Goal: Task Accomplishment & Management: Complete application form

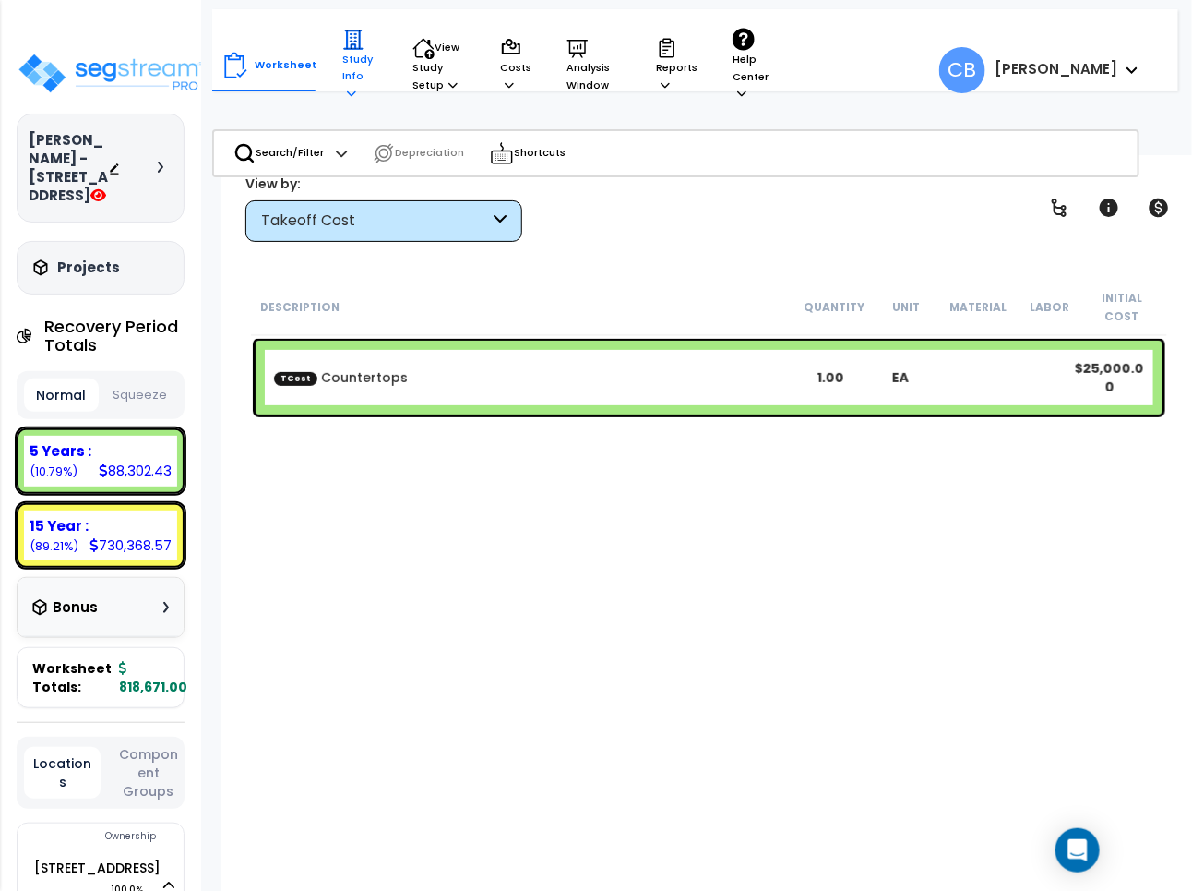
click at [352, 69] on p "Study Info" at bounding box center [359, 66] width 34 height 74
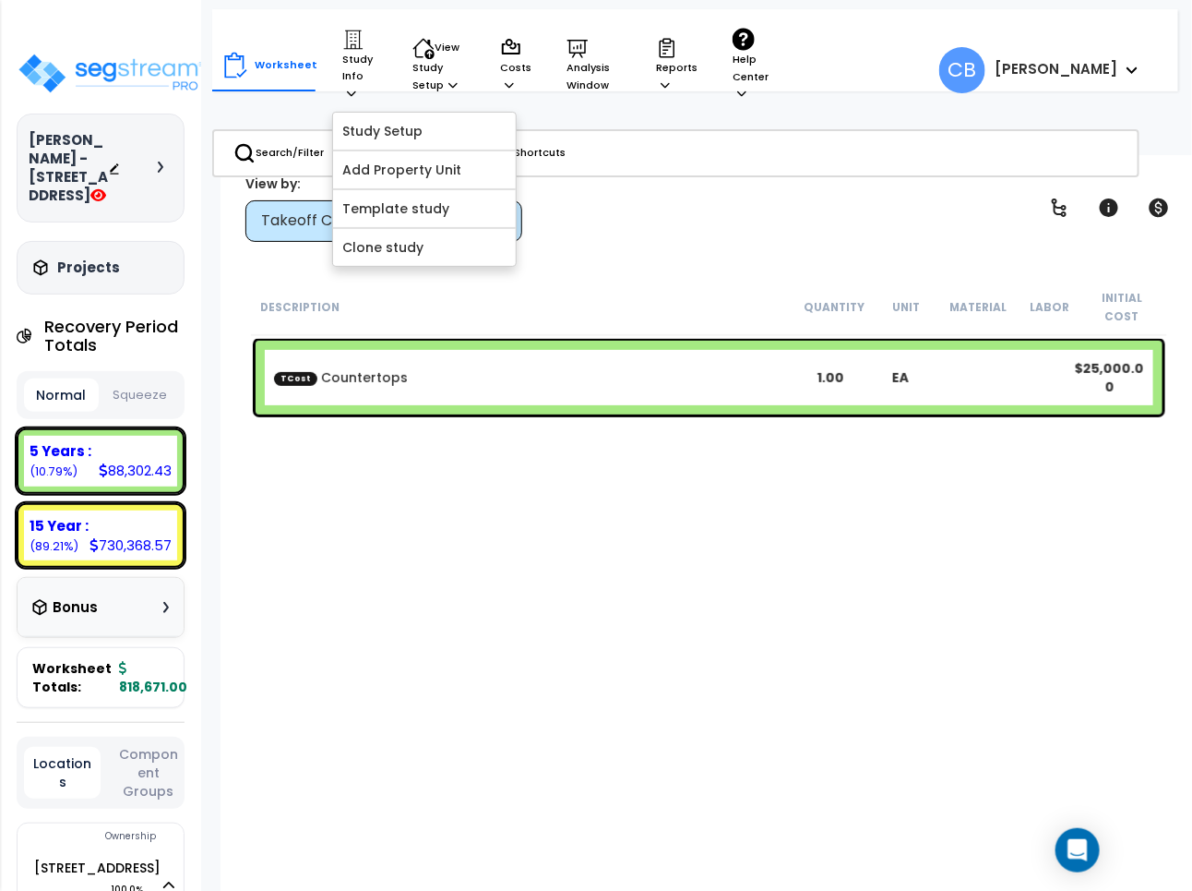
click at [339, 472] on div "Description Quantity Unit Material Labor Initial Cost TCost Countertops 1.00 EA…" at bounding box center [709, 577] width 922 height 597
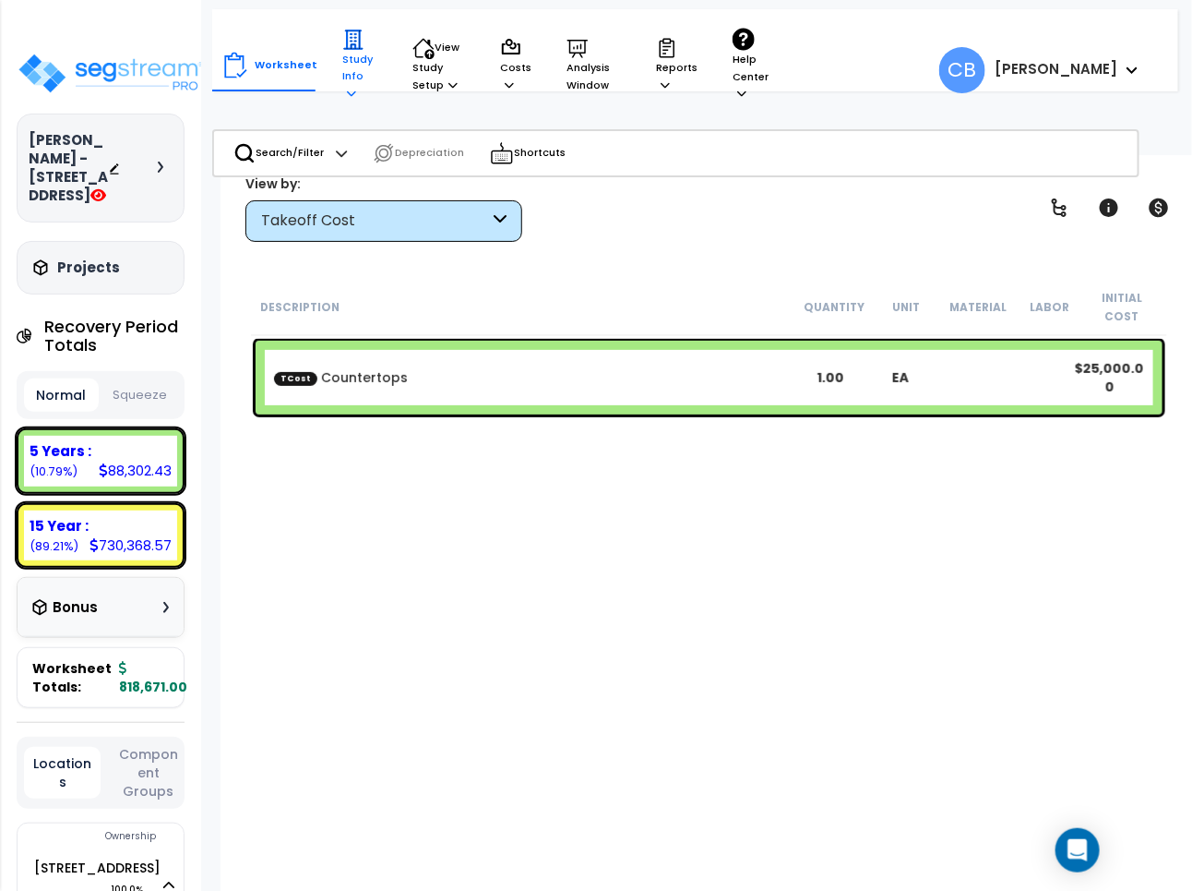
click at [353, 78] on p "Study Info" at bounding box center [359, 66] width 34 height 74
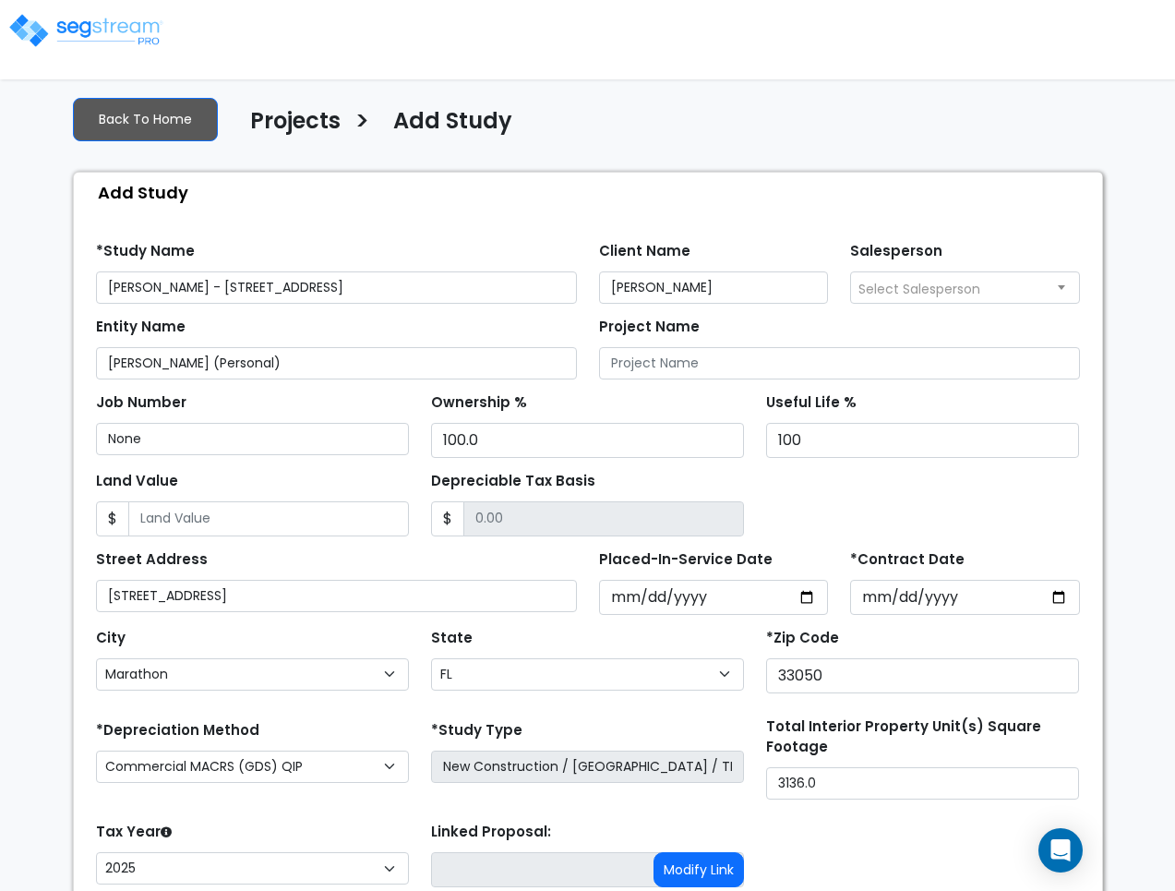
select select "Marathon"
select select "FL"
select select "CM(Q-FMCS"
select select "NEW"
select select "2025"
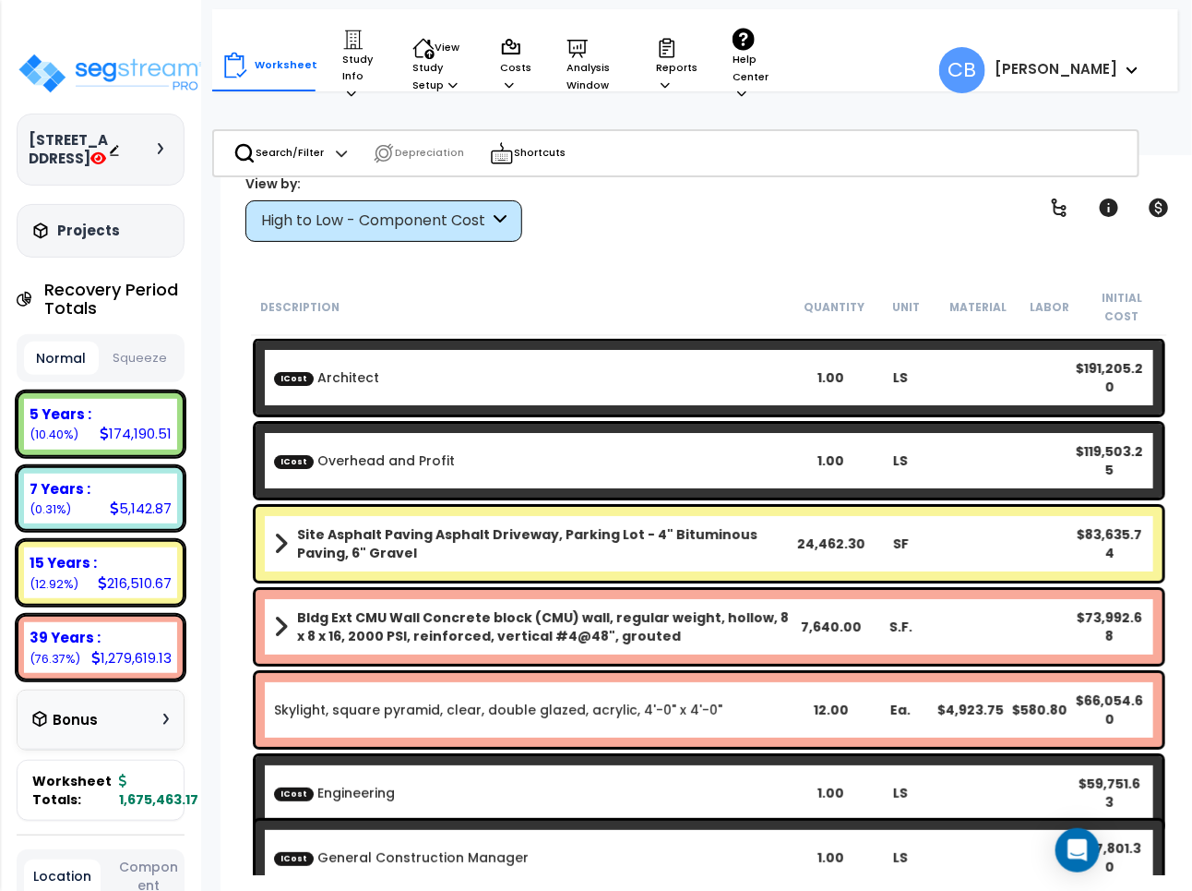
click at [363, 205] on div "High to Low - Component Cost" at bounding box center [383, 221] width 277 height 42
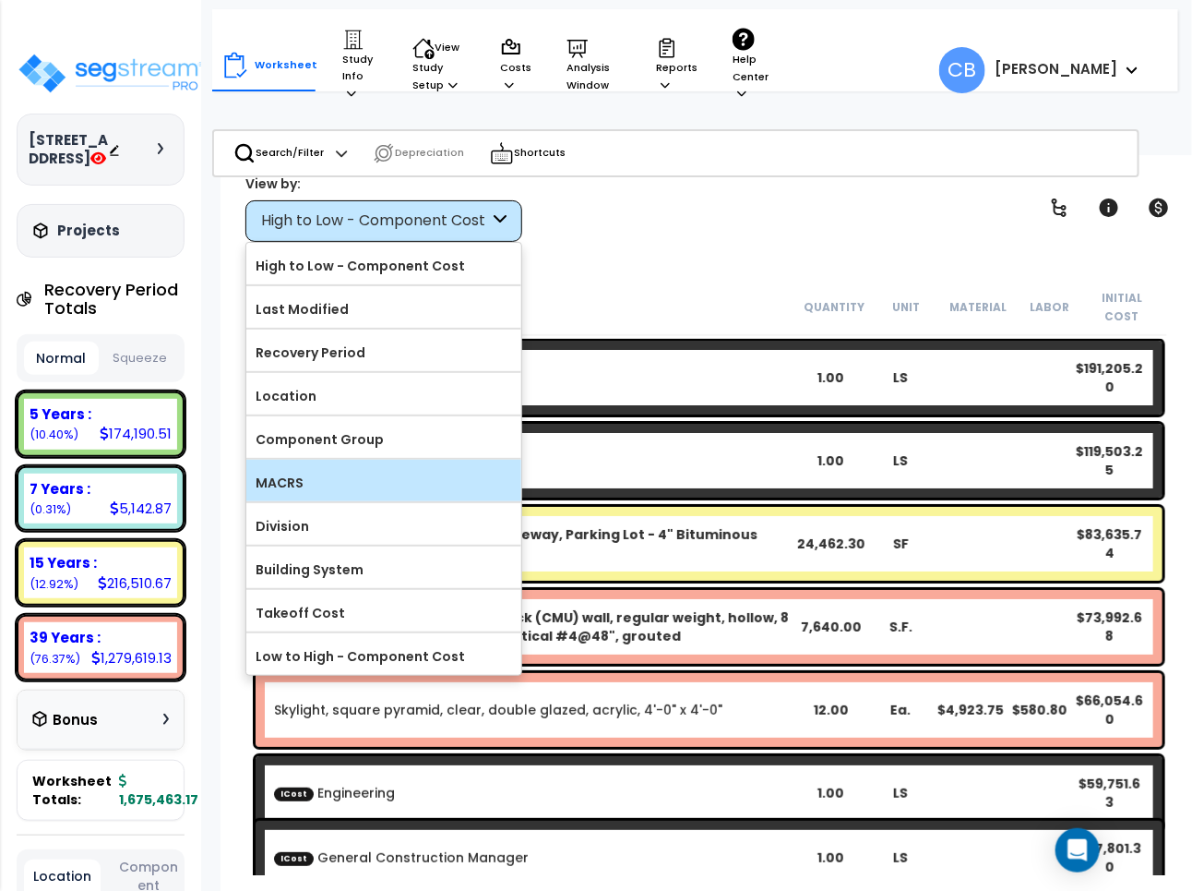
click at [343, 478] on label "MACRS" at bounding box center [383, 483] width 275 height 28
click at [0, 0] on input "MACRS" at bounding box center [0, 0] width 0 height 0
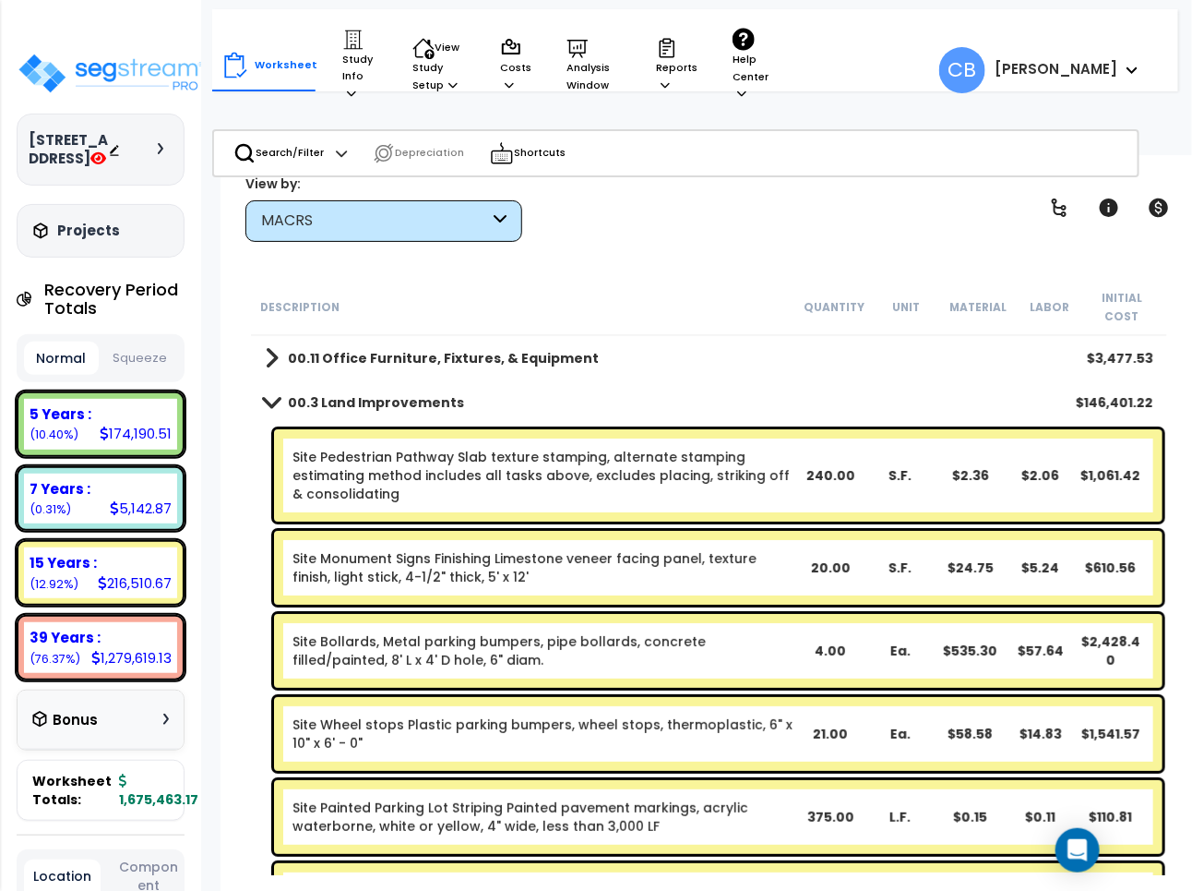
click at [377, 393] on b "00.3 Land Improvements" at bounding box center [376, 402] width 176 height 18
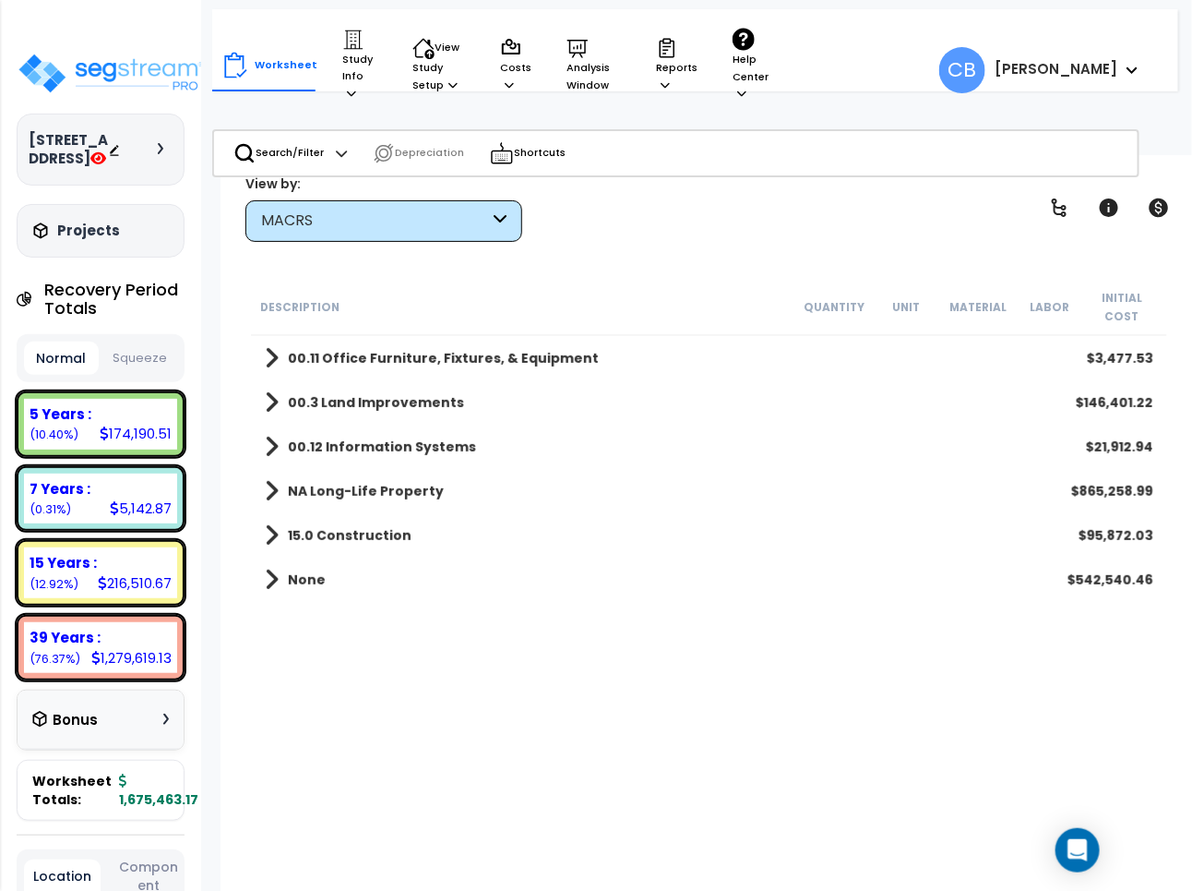
click at [351, 522] on link "15.0 Construction" at bounding box center [338, 535] width 147 height 26
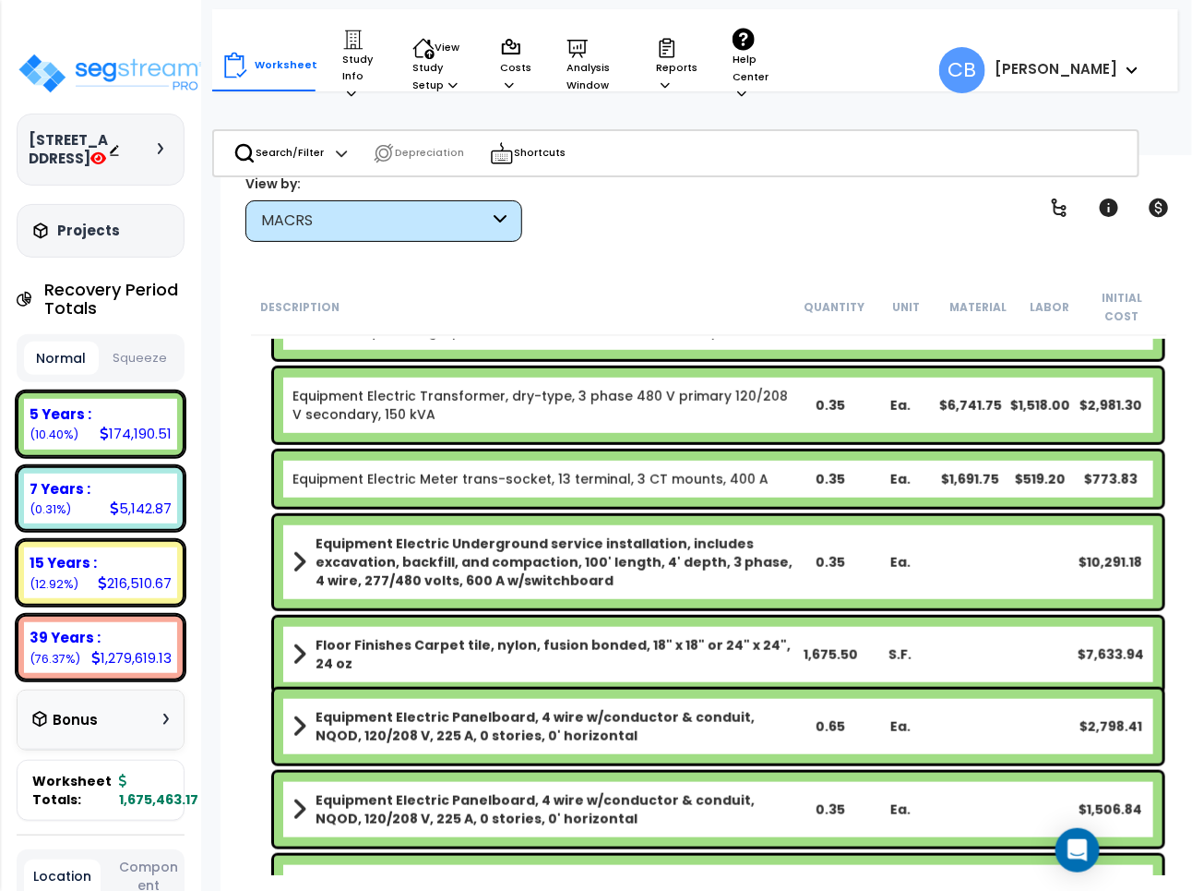
scroll to position [923, 0]
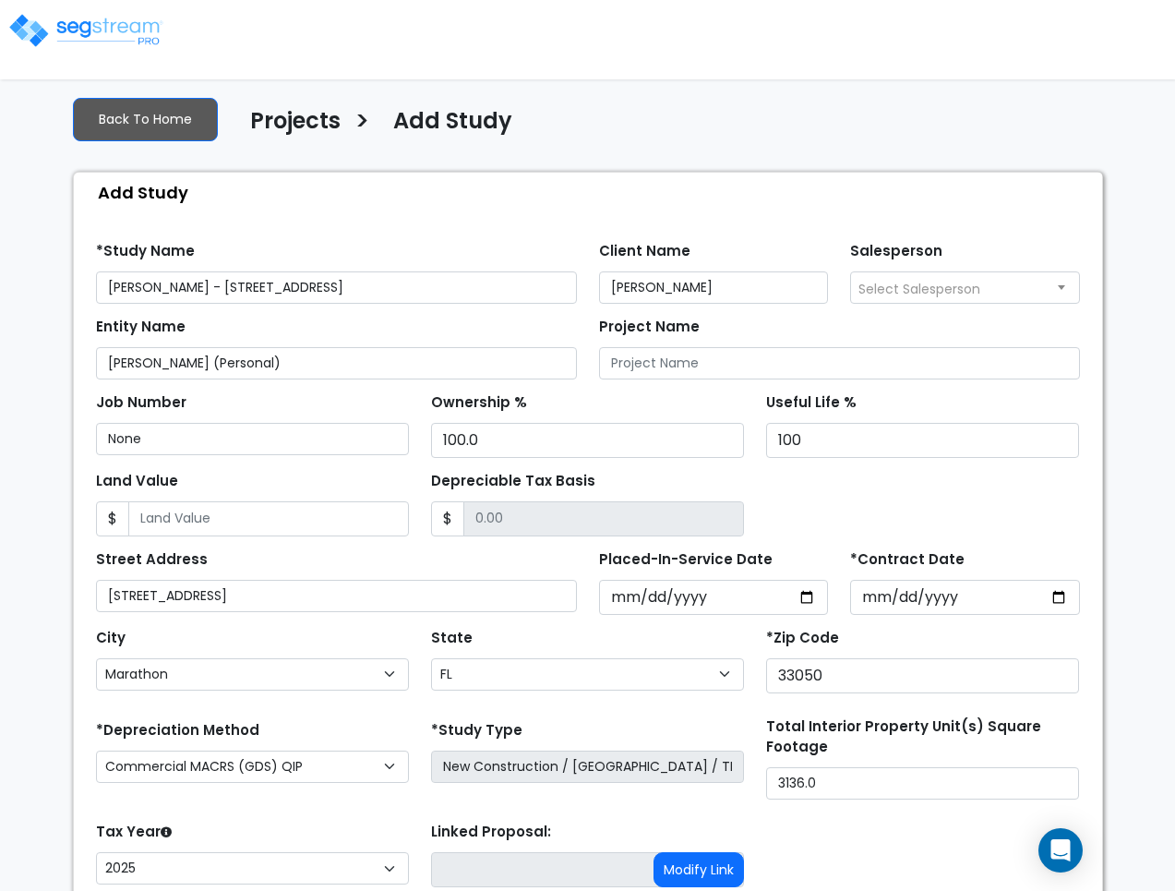
select select "Marathon"
select select "FL"
select select "CM(Q-FMCS"
select select "NEW"
select select "2025"
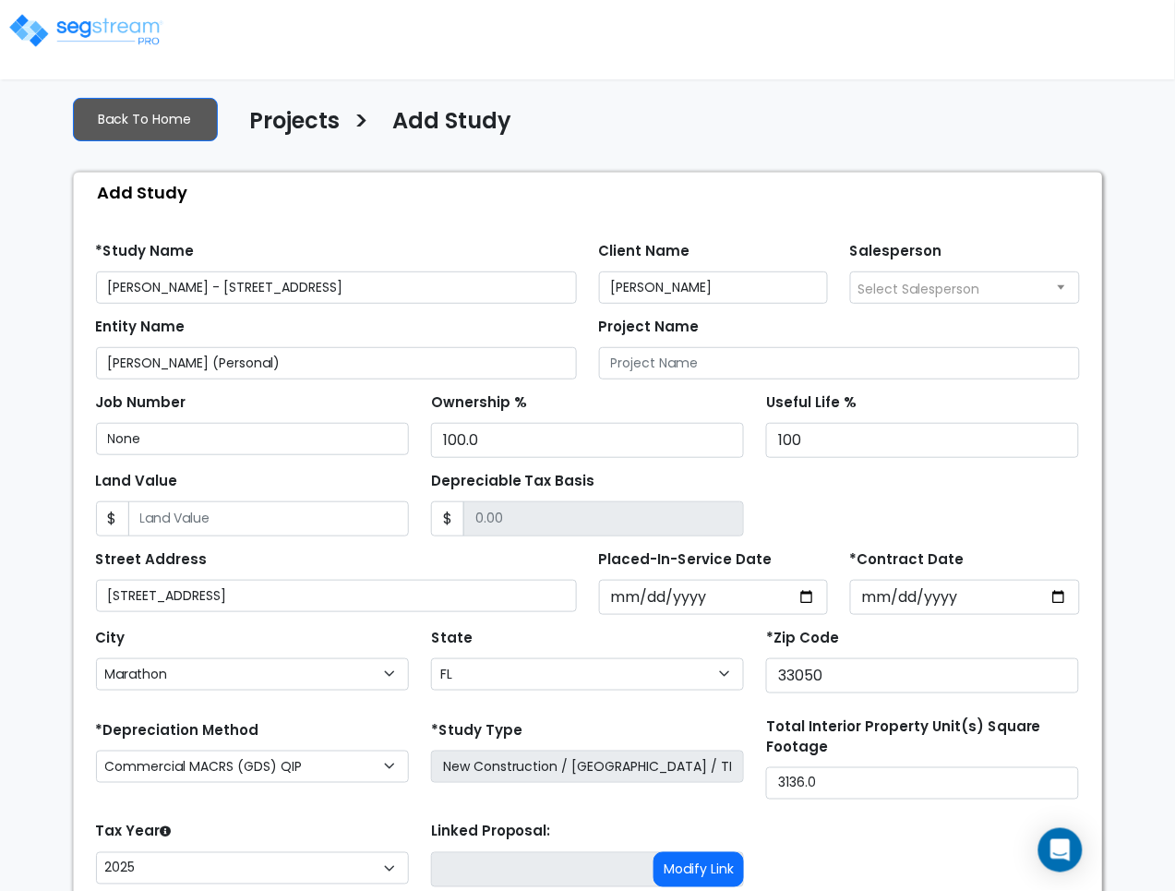
scroll to position [196, 0]
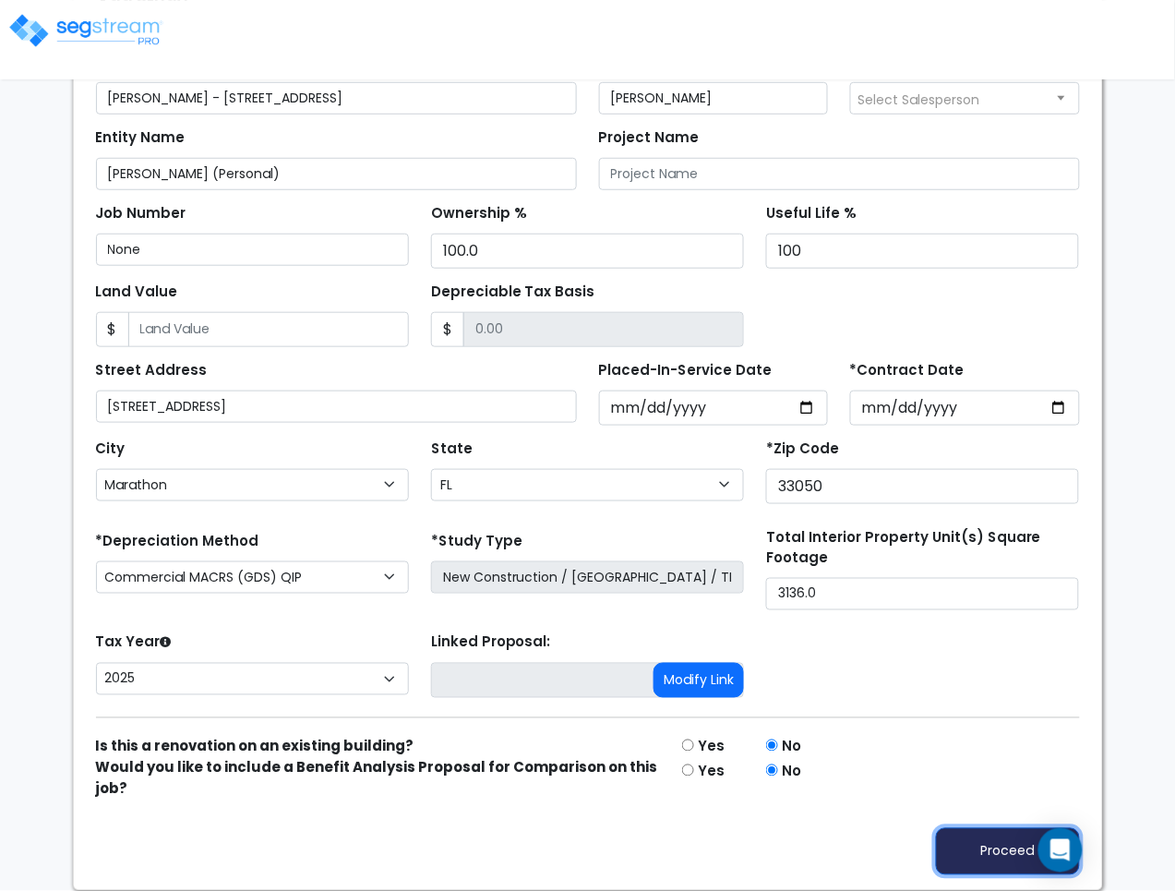
drag, startPoint x: 955, startPoint y: 836, endPoint x: 868, endPoint y: 777, distance: 104.9
click at [956, 836] on button "Proceed" at bounding box center [1008, 851] width 144 height 47
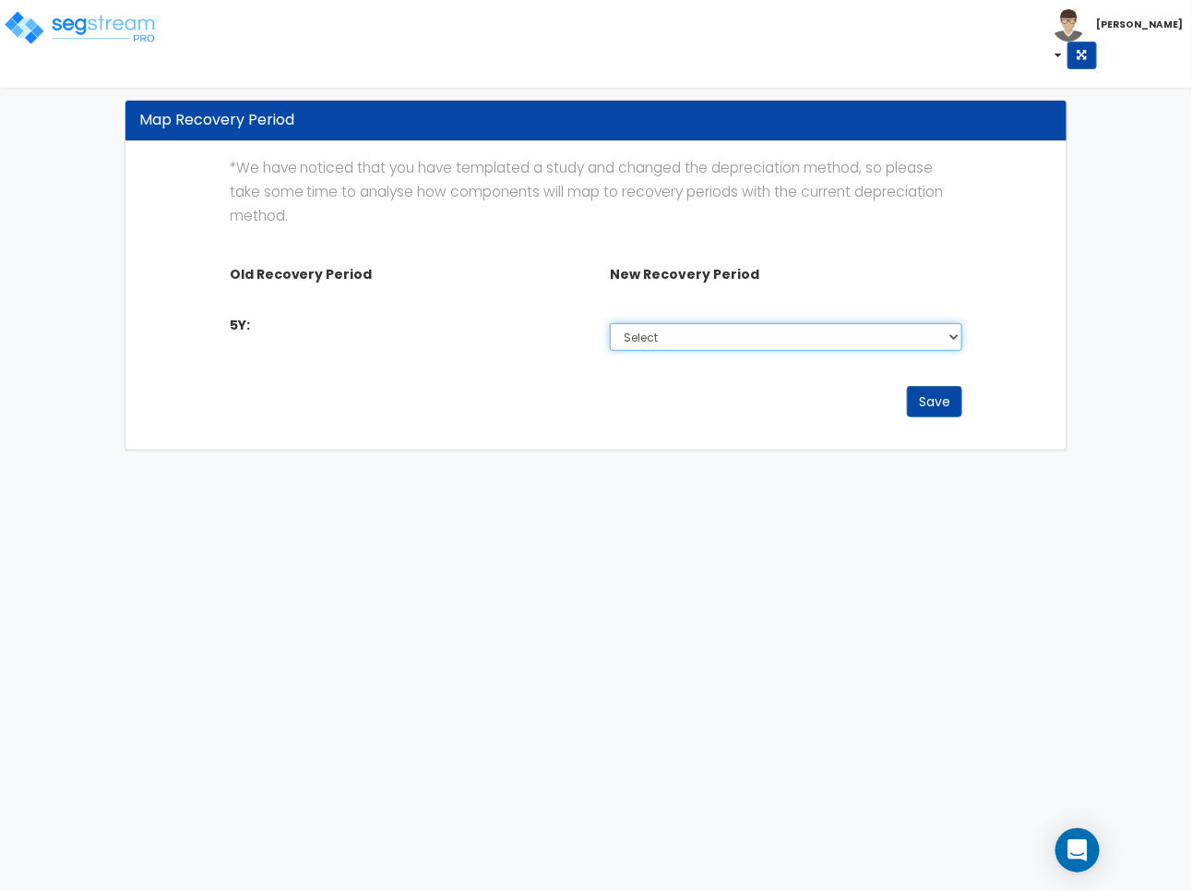
click at [701, 344] on select "Select Non-Depreciable Land 5 Year 7 Year 15 Year 15 Year QIP 39 Year" at bounding box center [786, 337] width 353 height 28
select select "5Y_1"
click at [610, 323] on select "Select Non-Depreciable Land 5 Year 7 Year 15 Year 15 Year QIP 39 Year" at bounding box center [786, 337] width 353 height 28
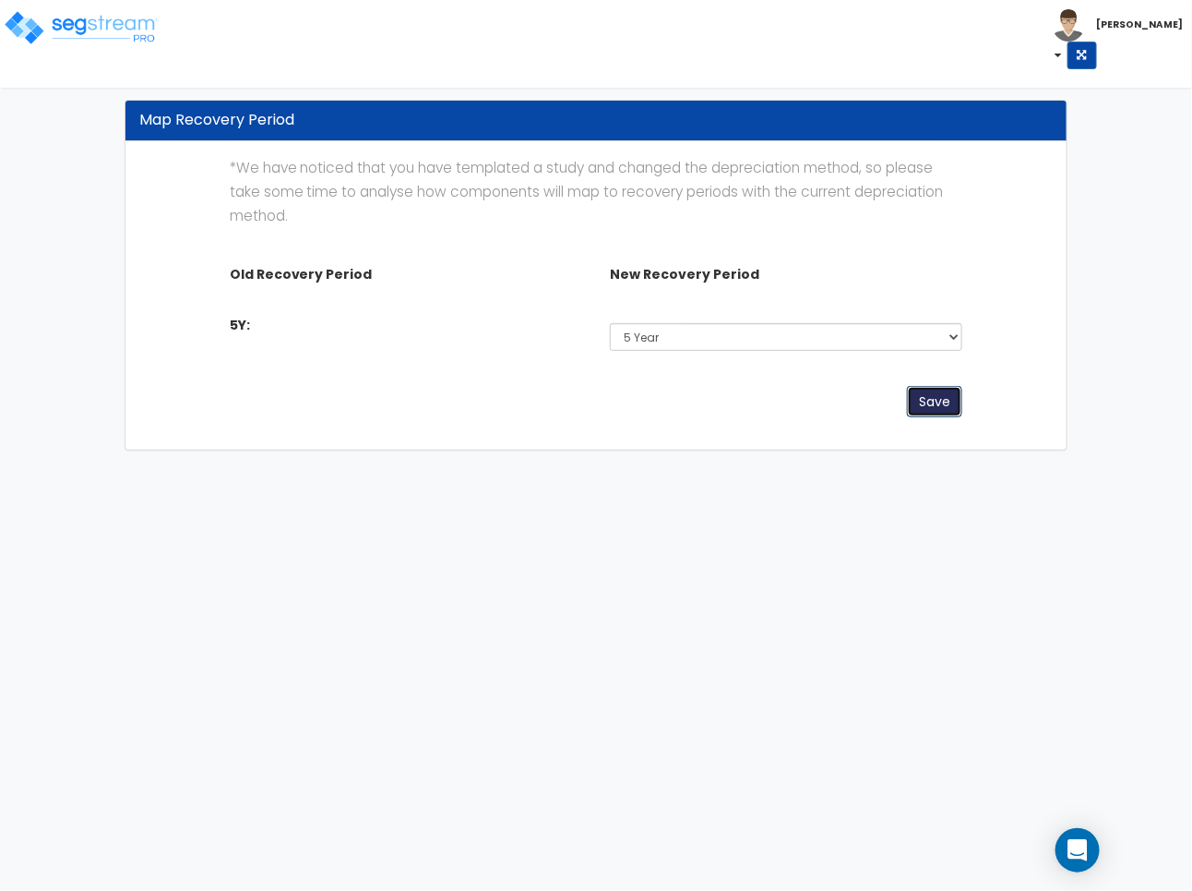
click at [915, 401] on button "Save" at bounding box center [934, 401] width 55 height 31
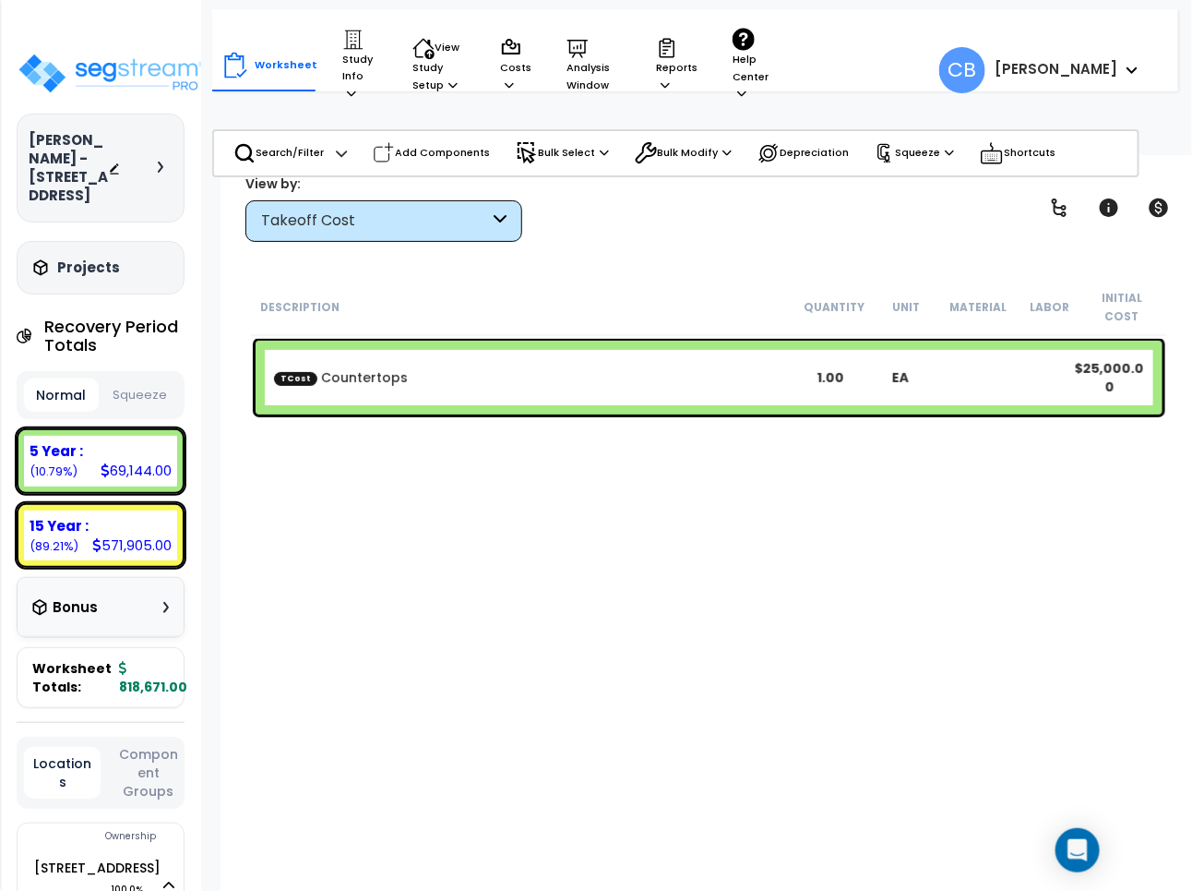
click at [377, 218] on div "Takeoff Cost" at bounding box center [375, 220] width 228 height 21
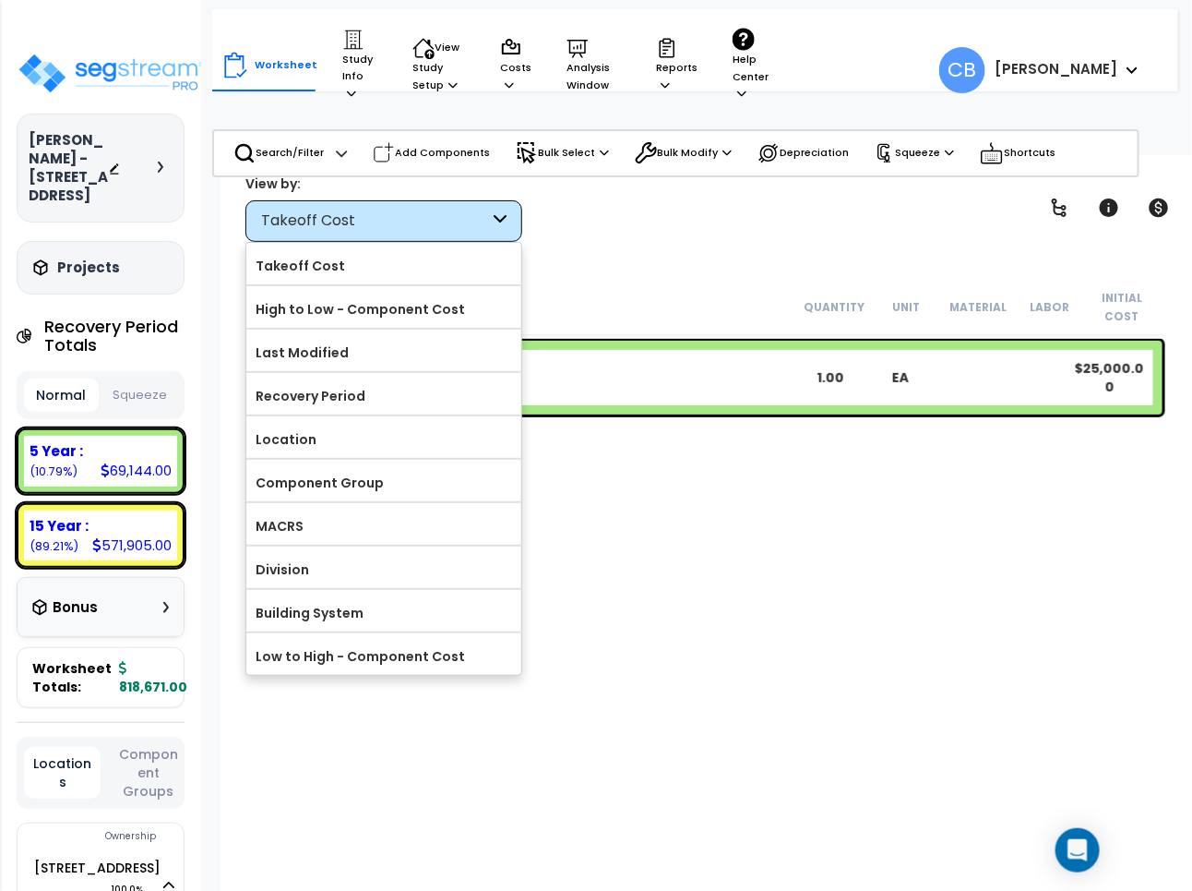
click at [338, 315] on label "High to Low - Component Cost" at bounding box center [383, 309] width 275 height 28
click at [0, 0] on input "High to Low - Component Cost" at bounding box center [0, 0] width 0 height 0
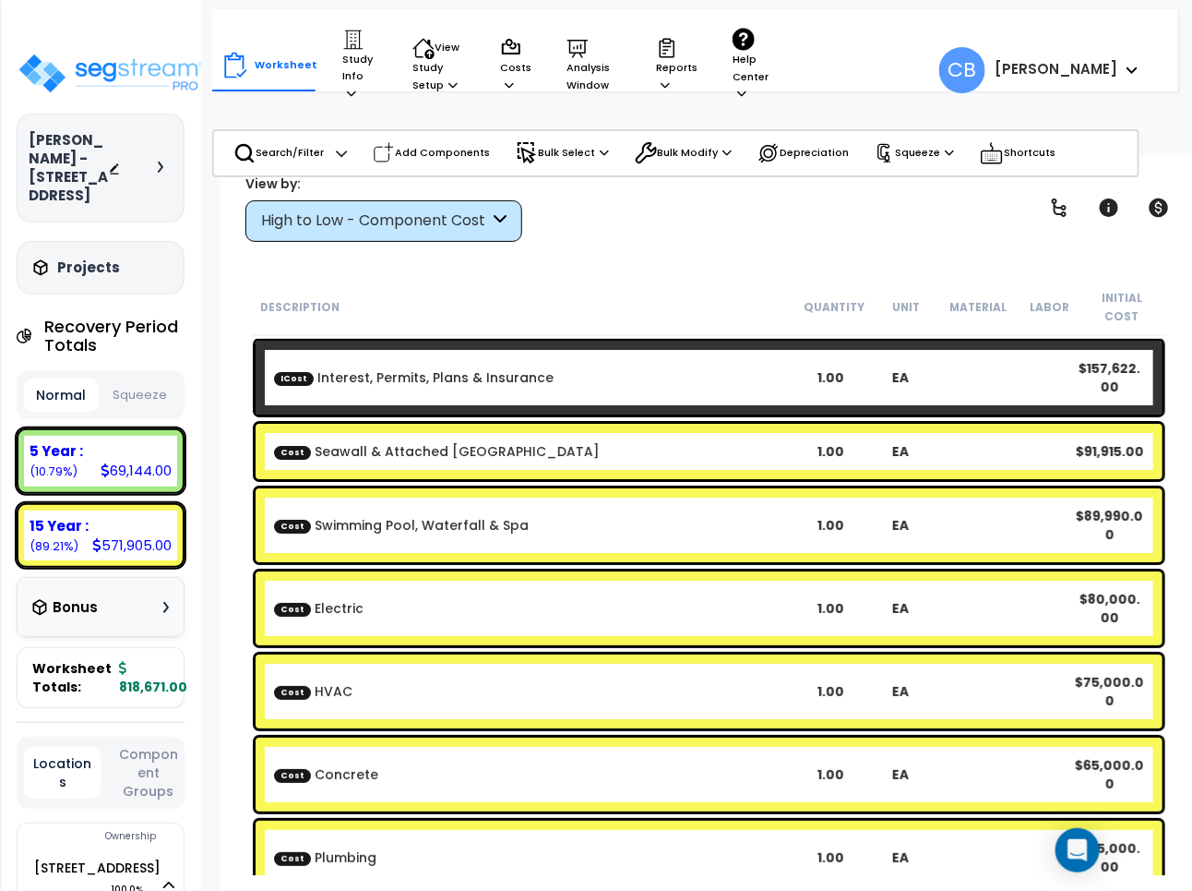
click at [407, 528] on div "Cost Swimming Pool, Waterfall & Spa 1.00 EA $89,990.00" at bounding box center [709, 525] width 907 height 74
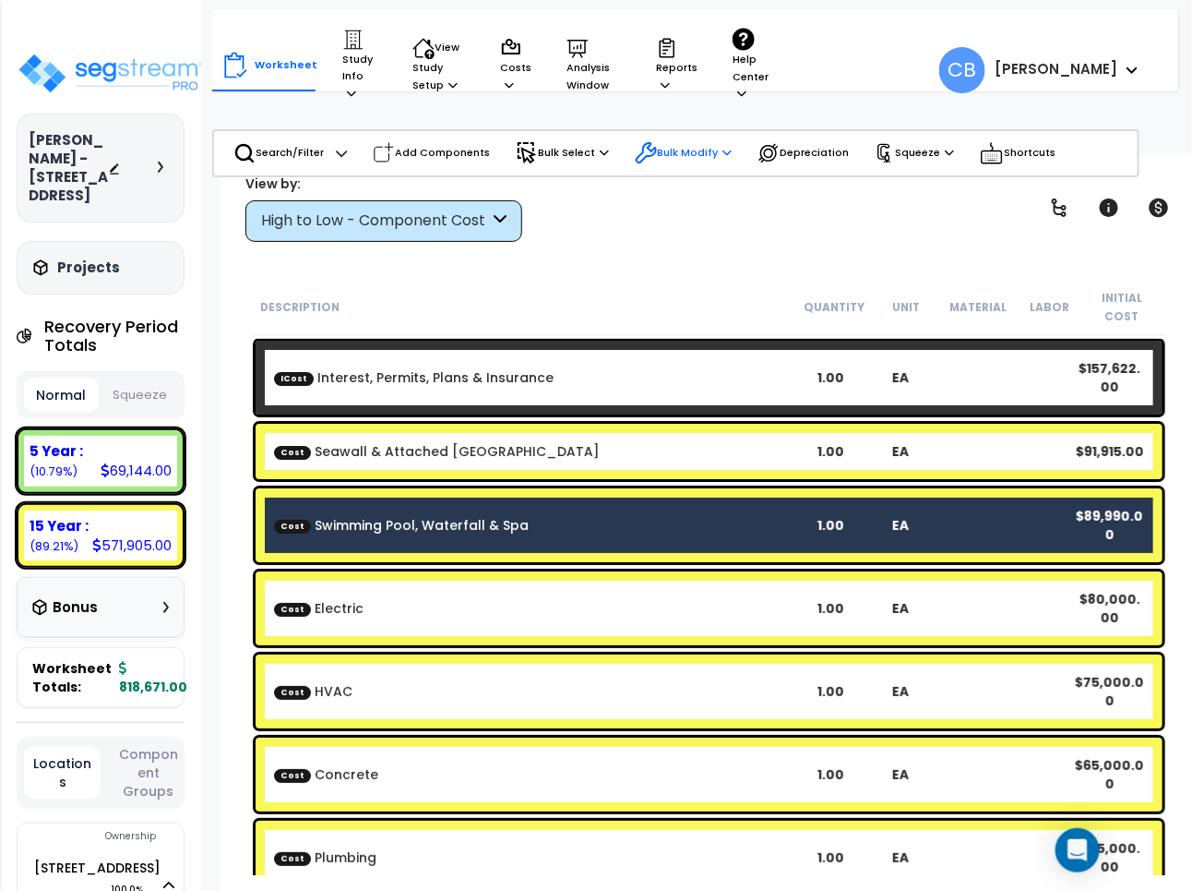
click at [667, 154] on p "Bulk Modify" at bounding box center [683, 153] width 97 height 22
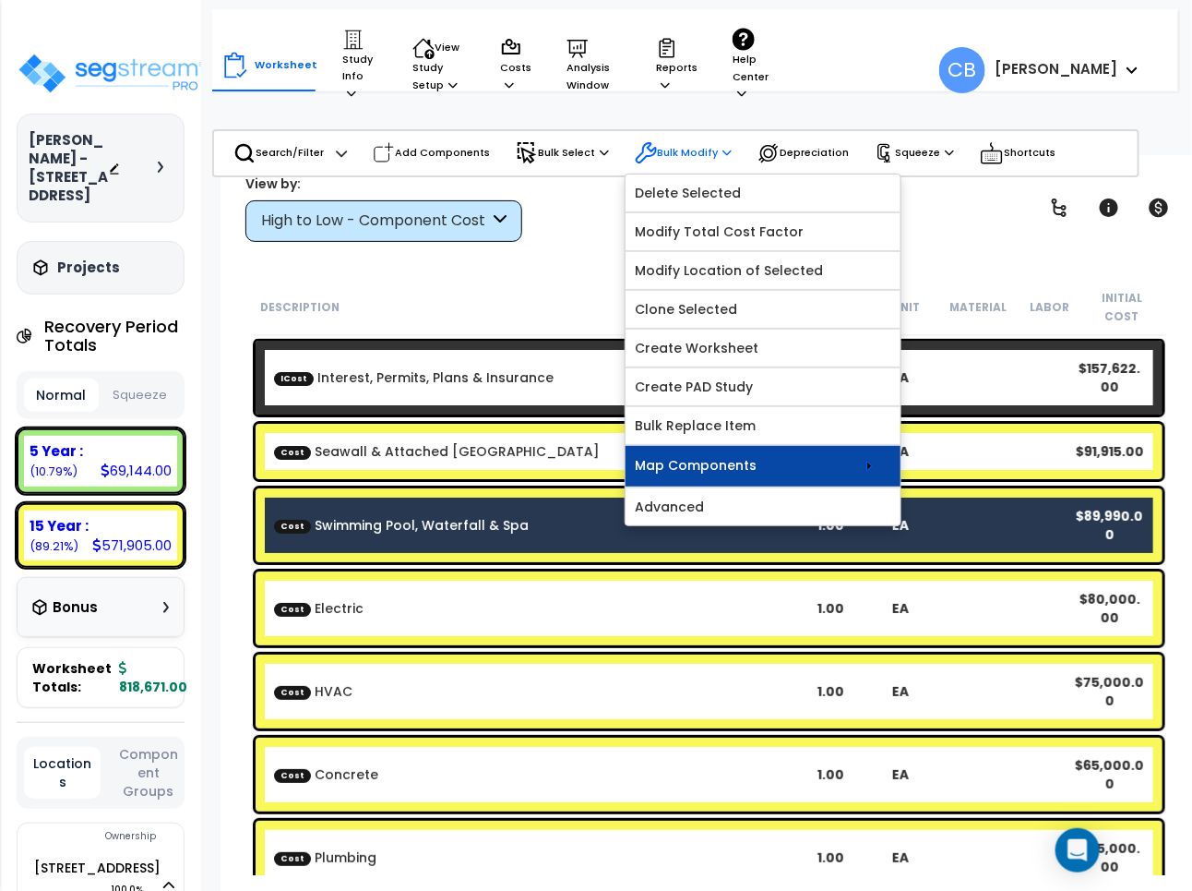
click at [727, 480] on link "Map Components" at bounding box center [763, 466] width 275 height 41
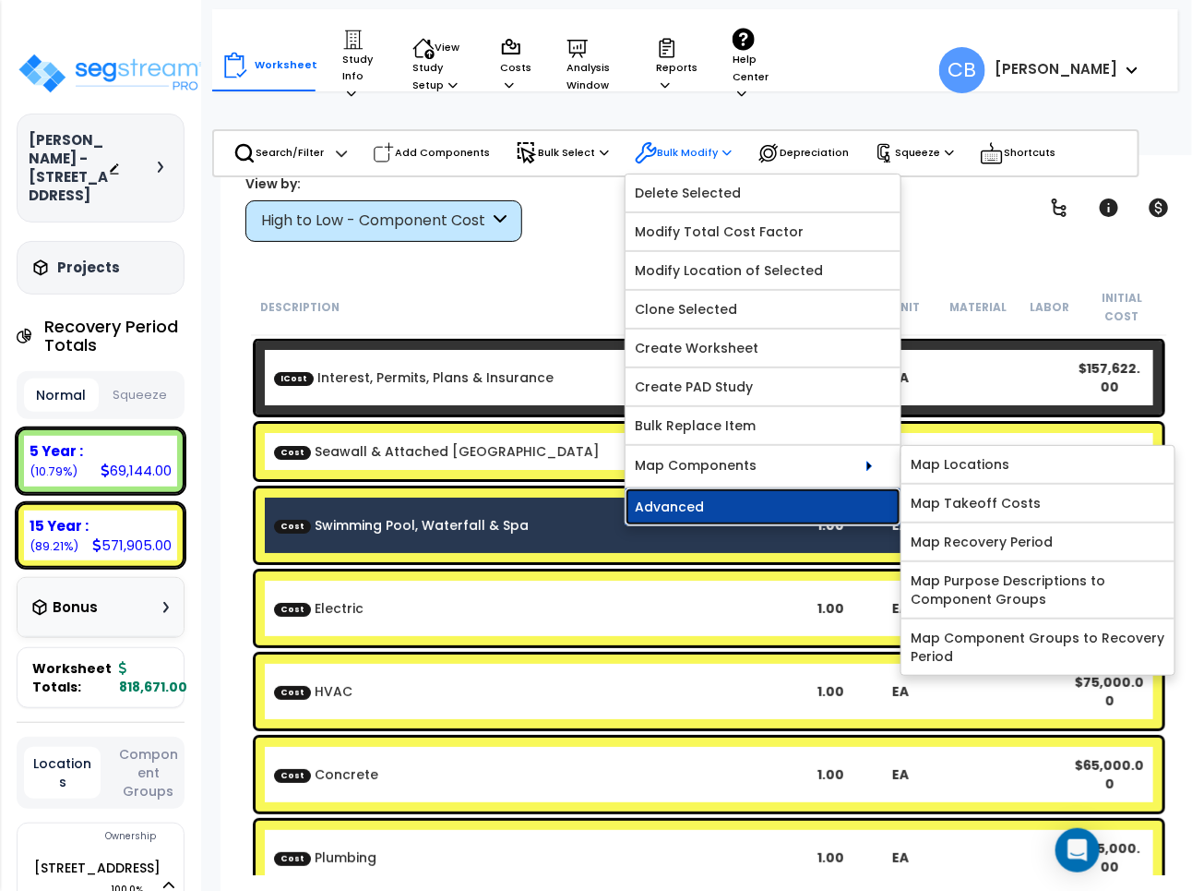
click at [789, 501] on link "Advanced" at bounding box center [763, 506] width 275 height 37
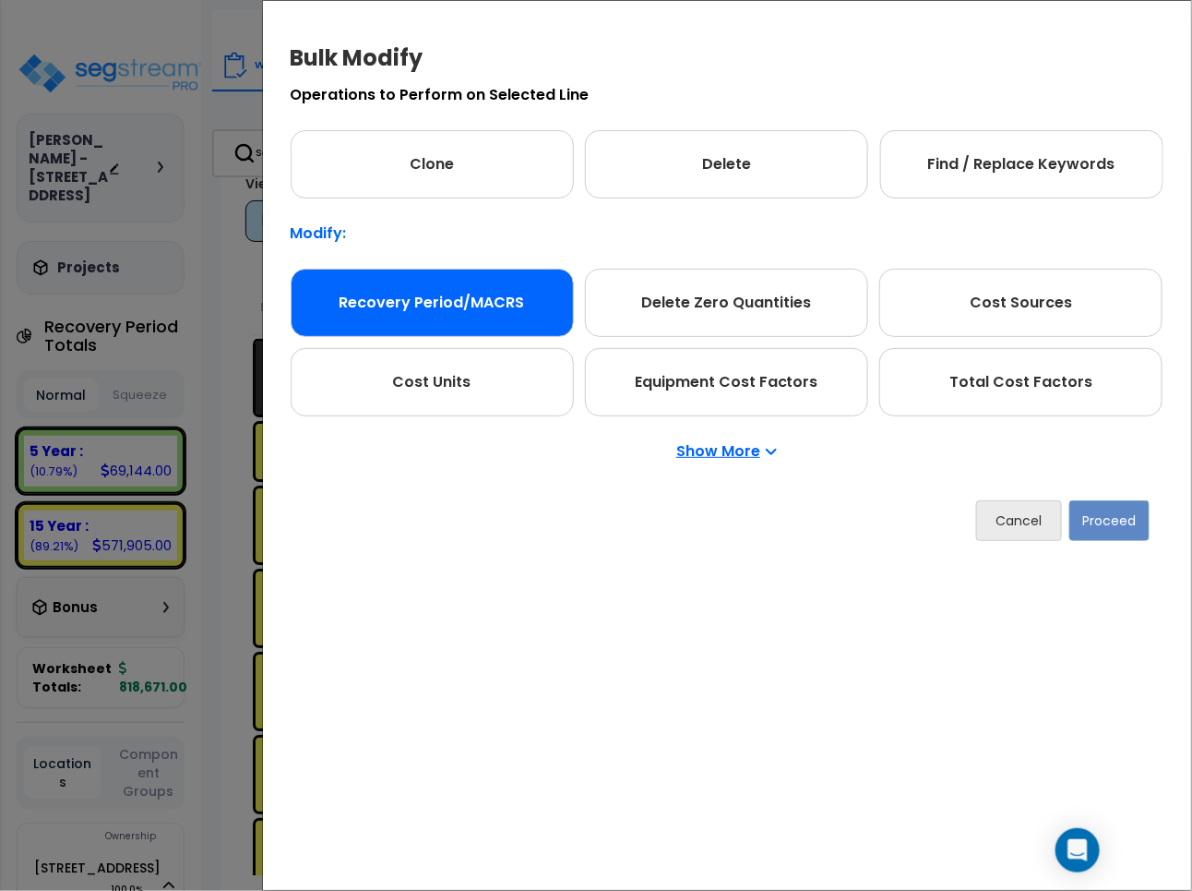
click at [438, 302] on div "Recovery Period/MACRS" at bounding box center [432, 303] width 283 height 68
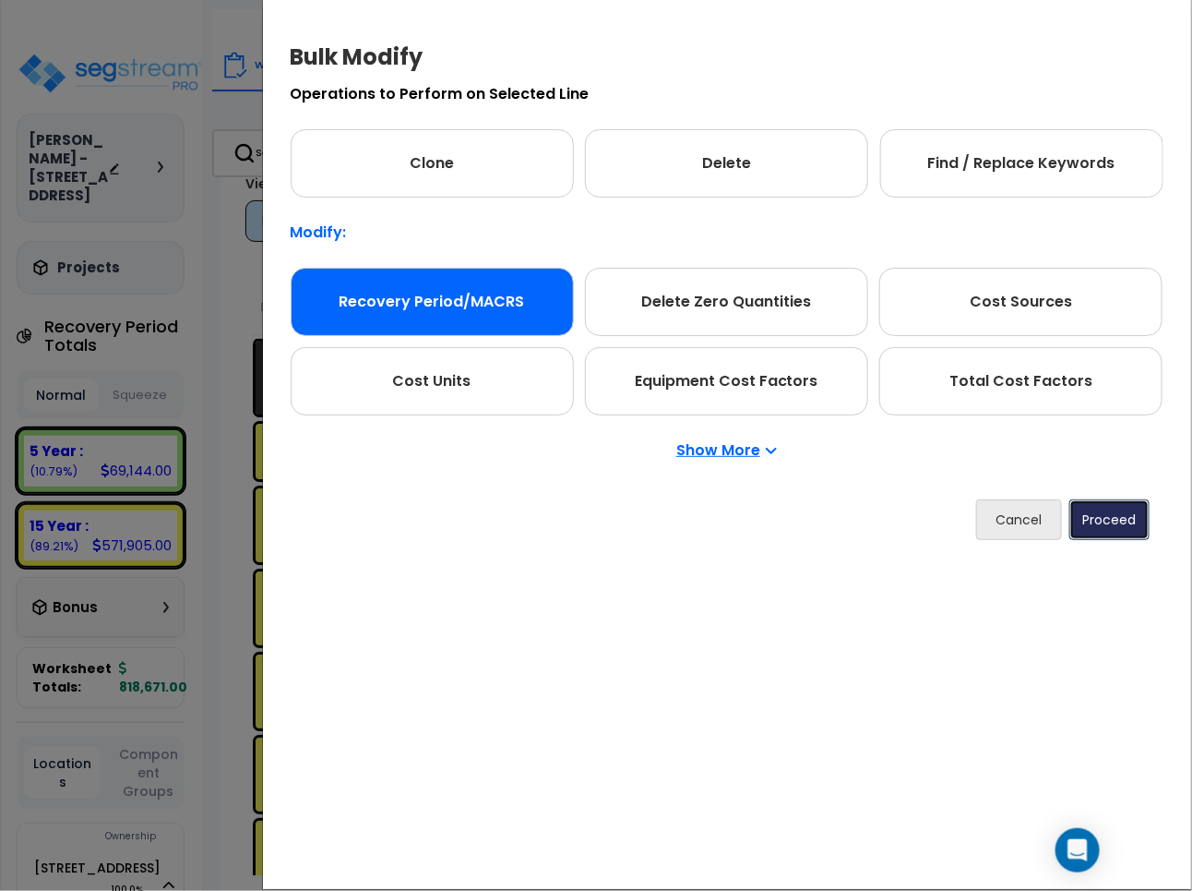
click at [1110, 529] on button "Proceed" at bounding box center [1110, 519] width 80 height 41
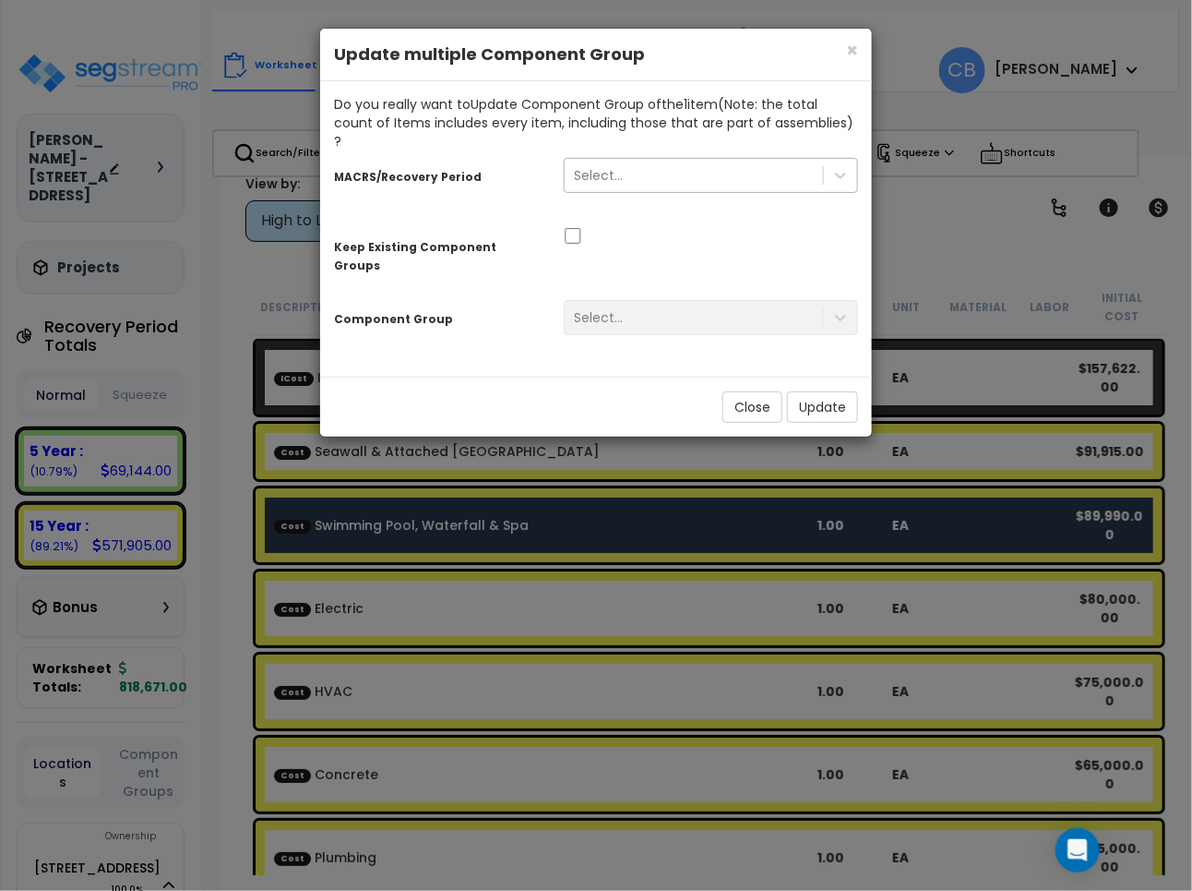
click at [665, 161] on div "Select..." at bounding box center [694, 176] width 258 height 30
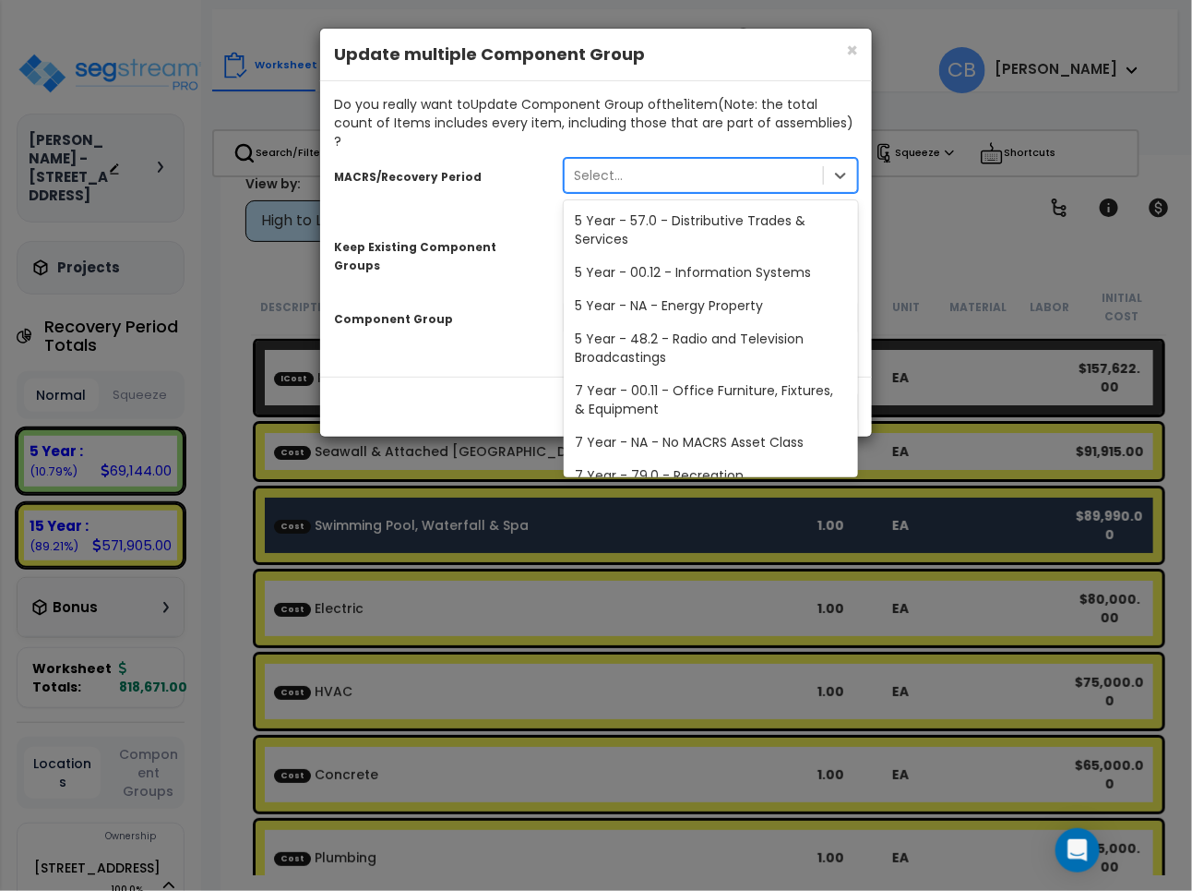
scroll to position [329, 0]
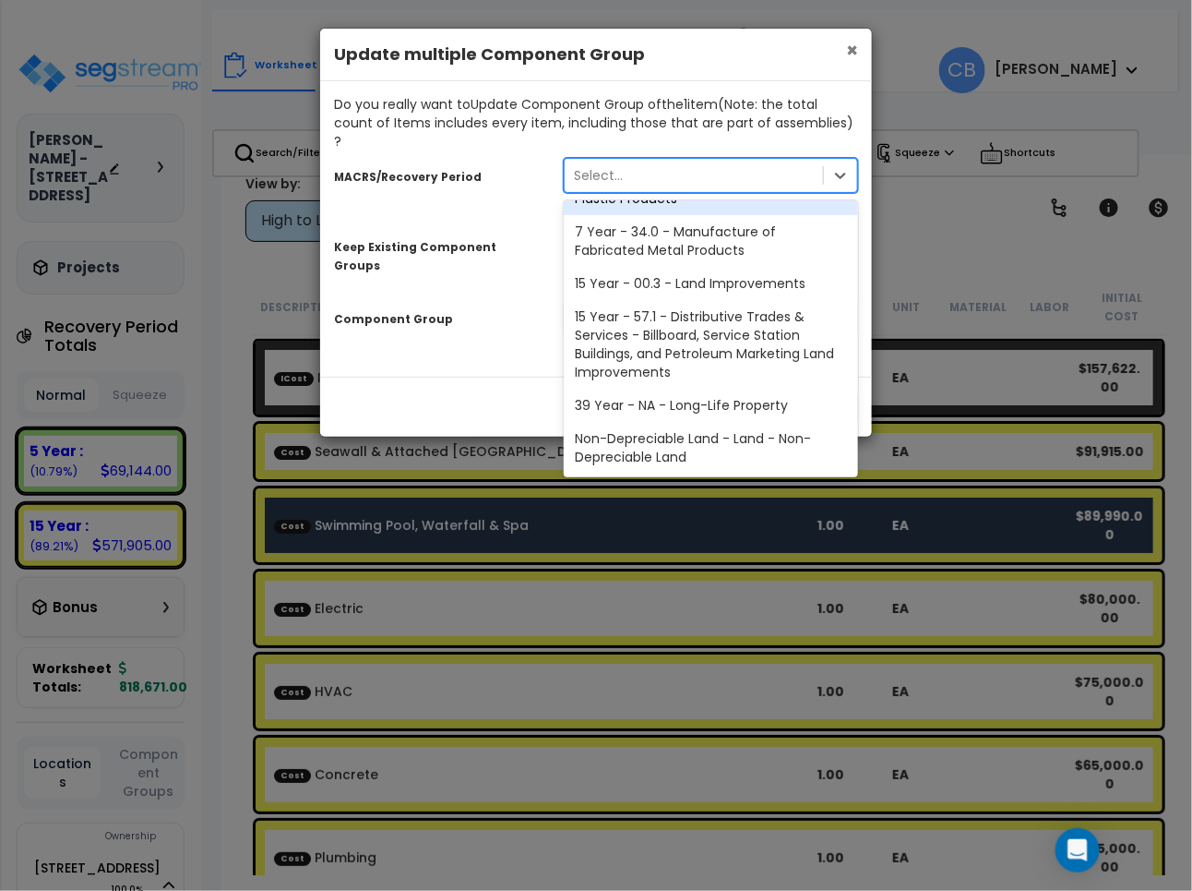
drag, startPoint x: 852, startPoint y: 57, endPoint x: 843, endPoint y: 53, distance: 10.3
click at [851, 58] on span "×" at bounding box center [852, 50] width 12 height 27
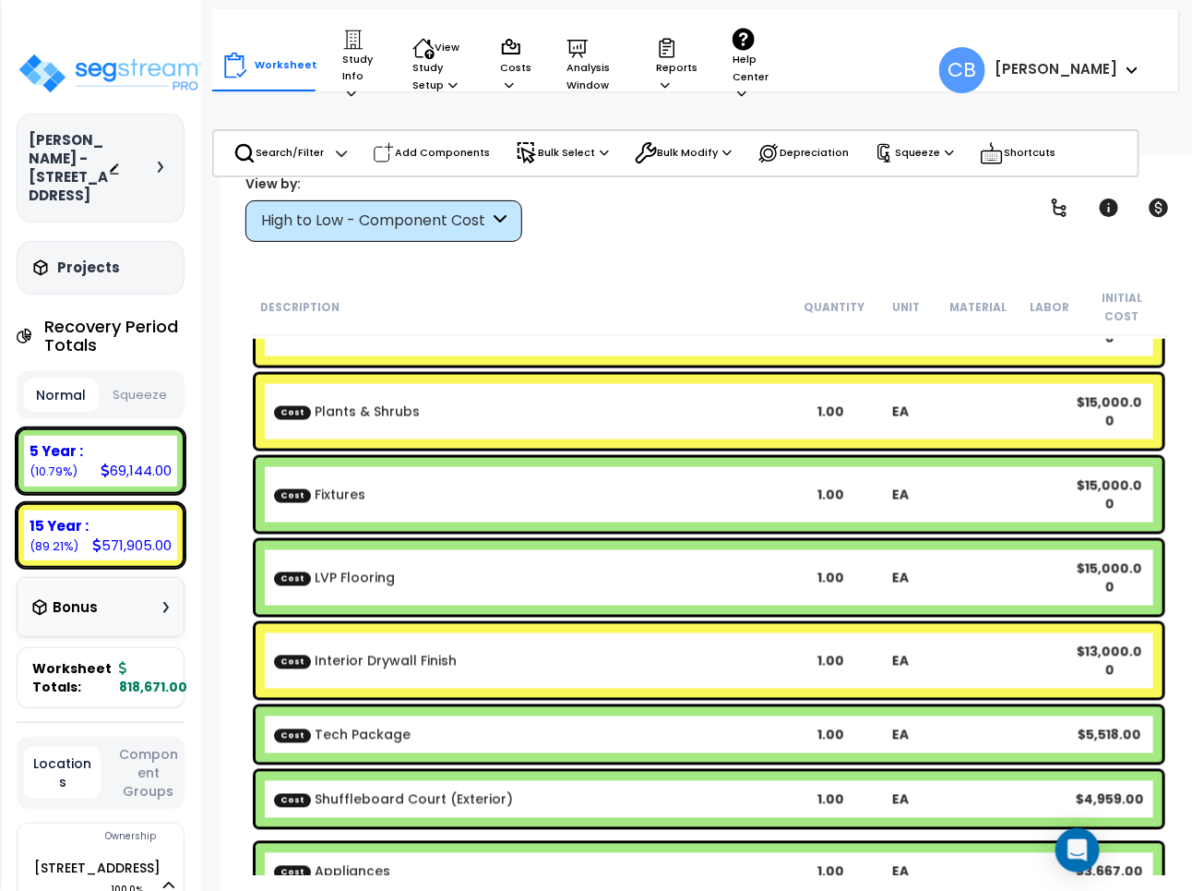
scroll to position [1029, 0]
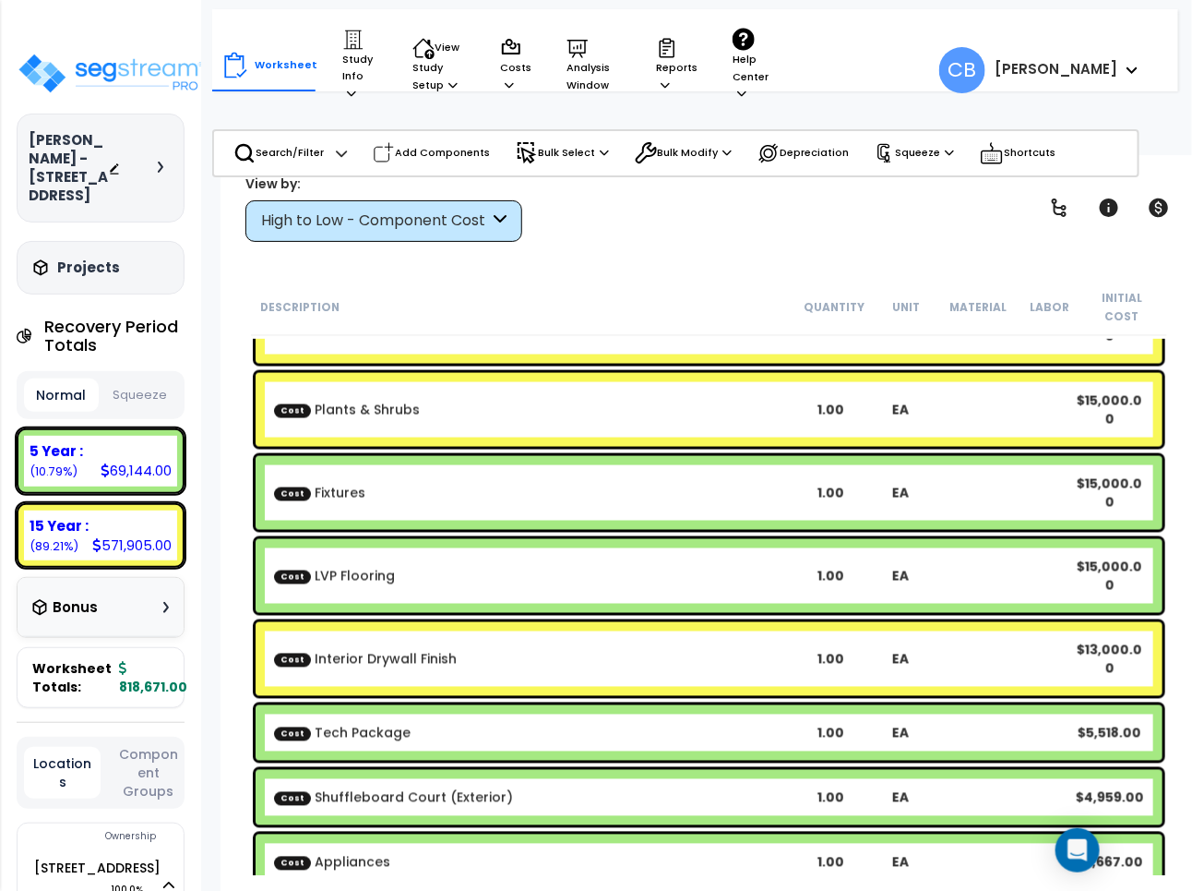
drag, startPoint x: 927, startPoint y: 408, endPoint x: 1167, endPoint y: 445, distance: 242.8
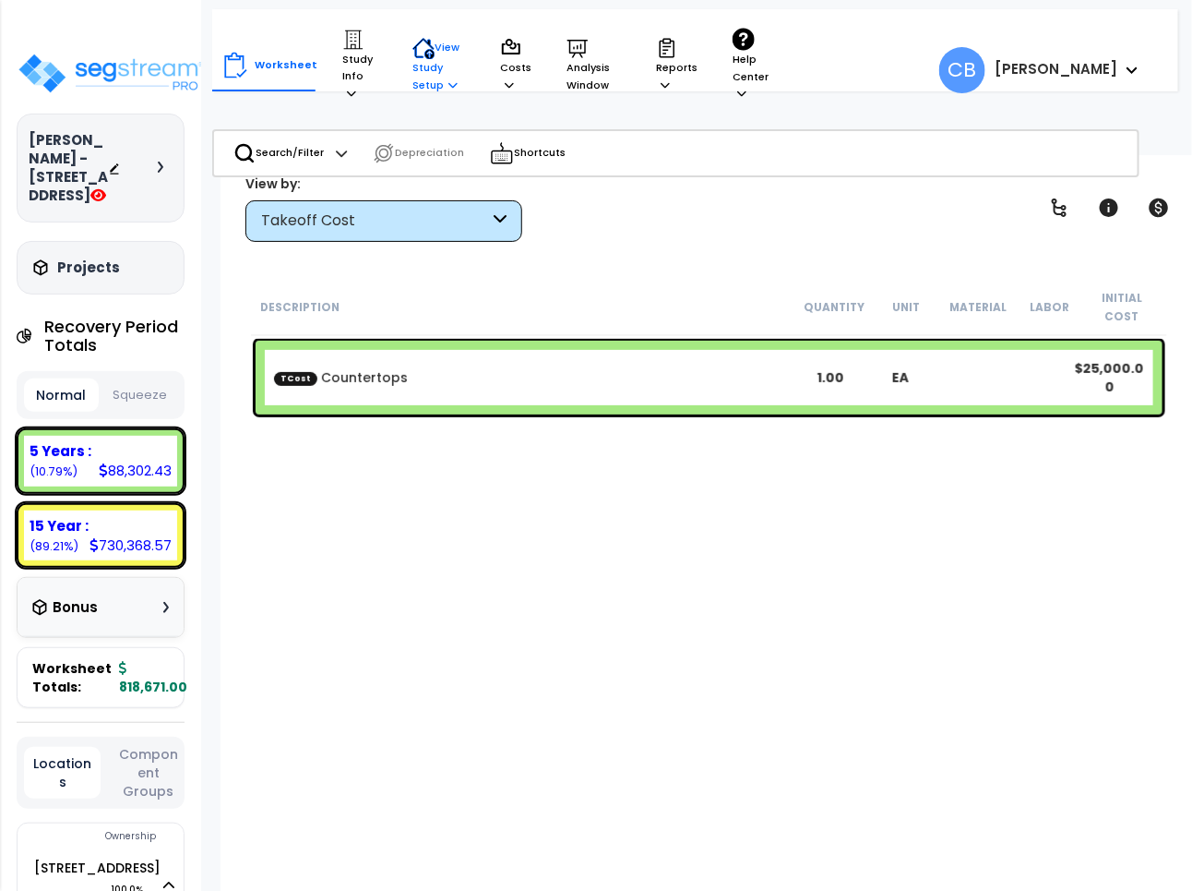
drag, startPoint x: 420, startPoint y: 77, endPoint x: 429, endPoint y: 90, distance: 16.6
click at [421, 78] on p "View Study Setup" at bounding box center [438, 65] width 53 height 56
click at [311, 79] on div "Worksheet Study Info Study Setup Add Property Unit Template study Clone study B…" at bounding box center [501, 64] width 560 height 93
click at [352, 74] on p "Study Info" at bounding box center [359, 66] width 34 height 74
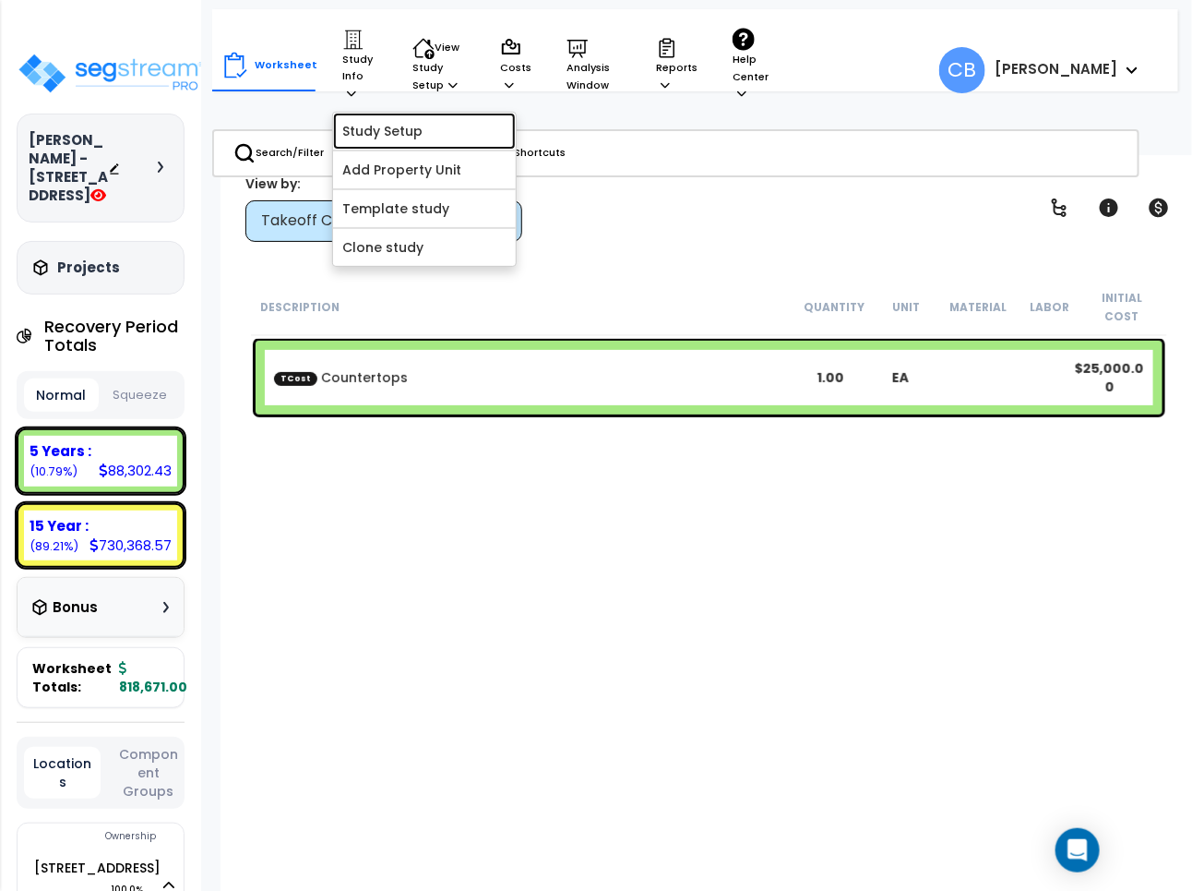
click at [357, 113] on link "Study Setup" at bounding box center [424, 131] width 183 height 37
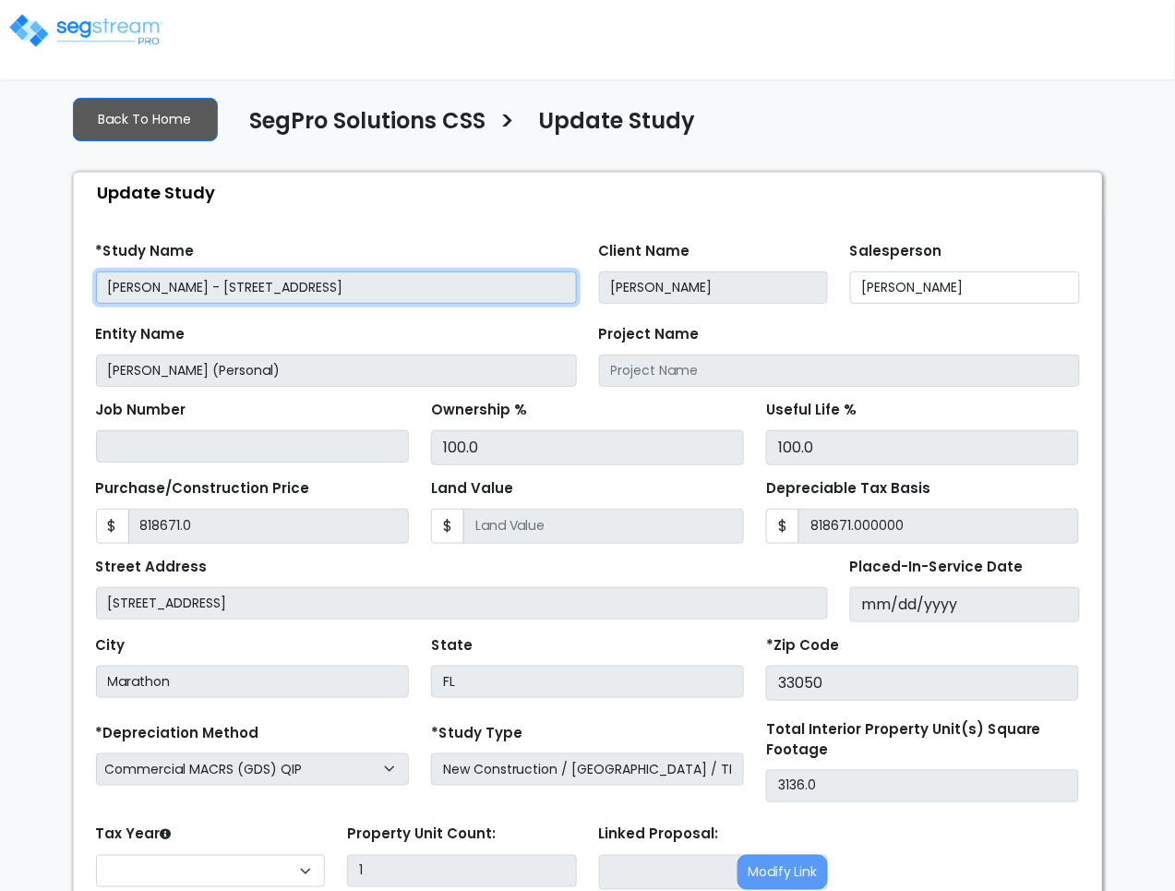
type input "818,671.00"
select select "2025"
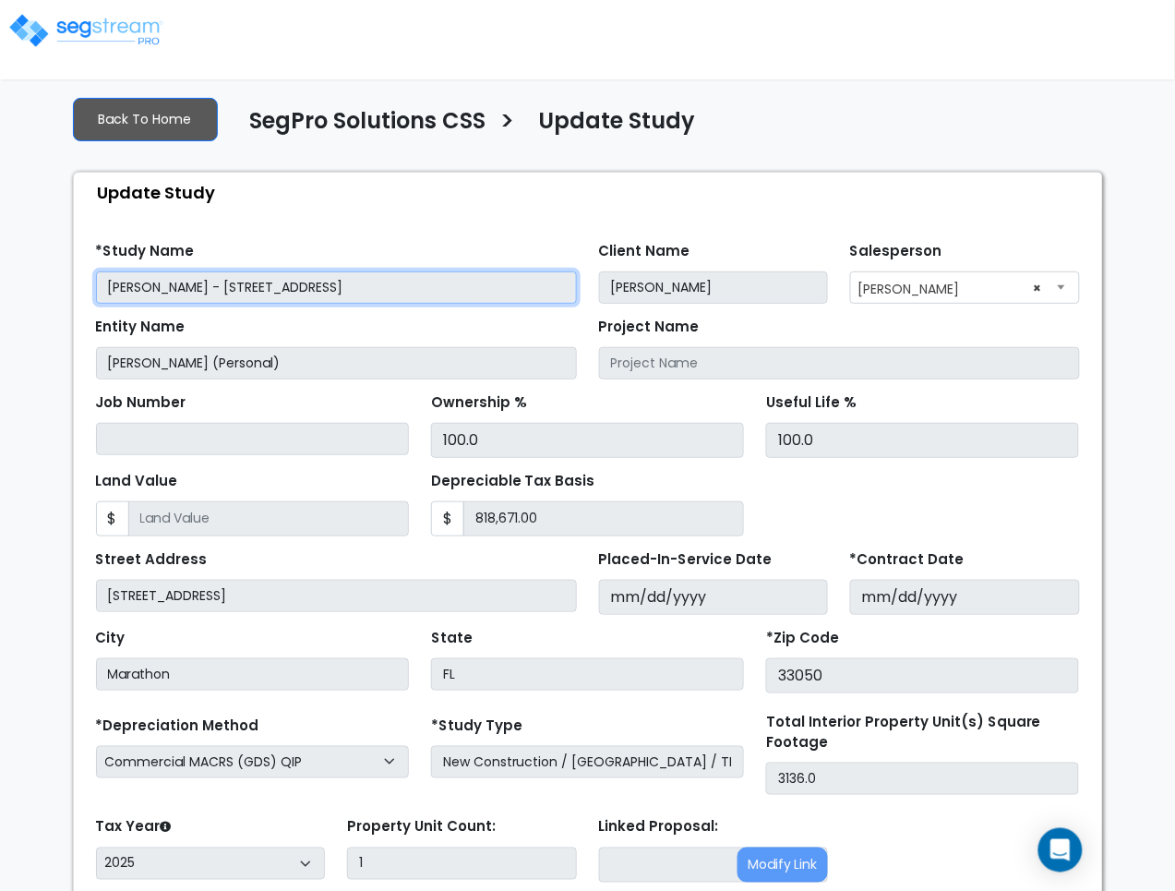
scroll to position [191, 0]
